Goal: Information Seeking & Learning: Learn about a topic

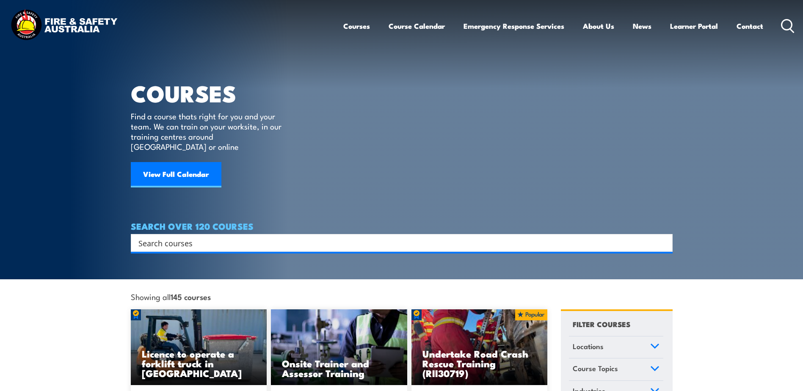
click at [394, 237] on input "Search input" at bounding box center [396, 243] width 516 height 13
type input "truck"
